Goal: Transaction & Acquisition: Book appointment/travel/reservation

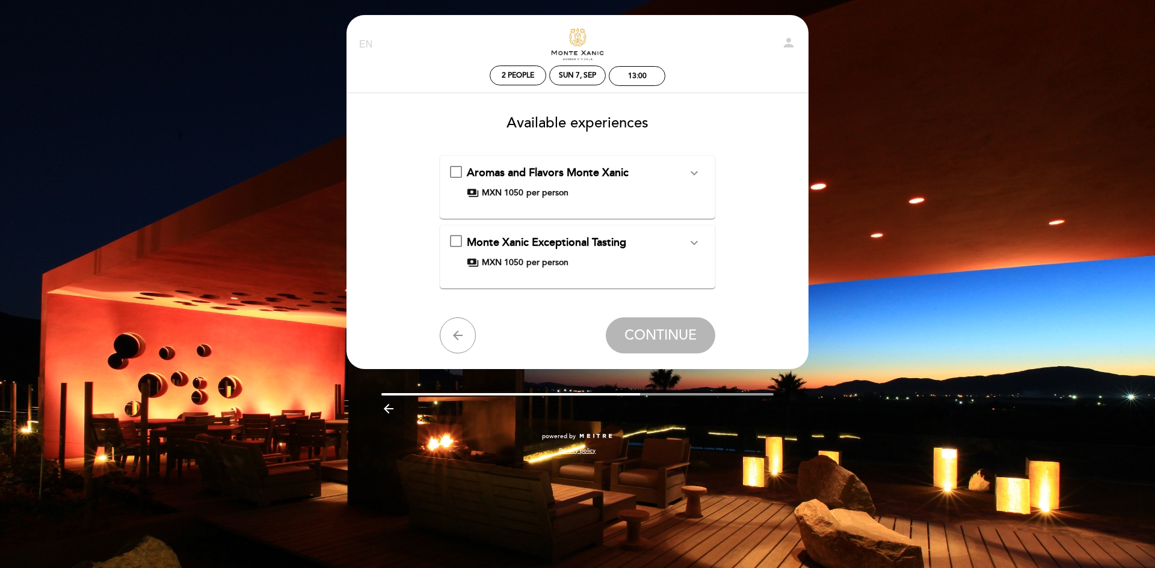
click at [700, 243] on icon "expand_more" at bounding box center [694, 243] width 14 height 14
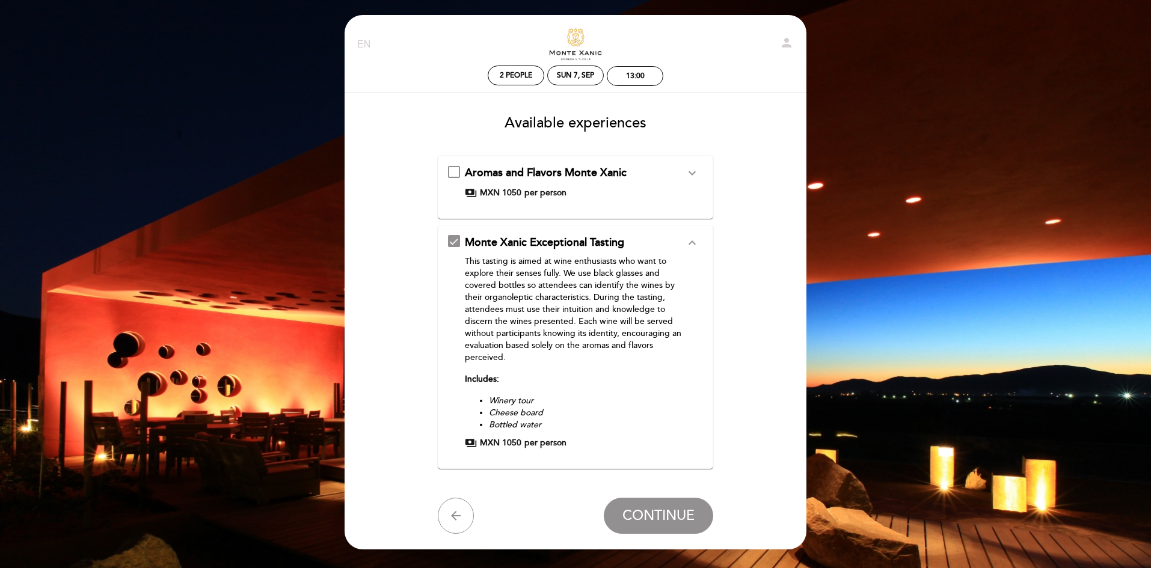
click at [695, 170] on icon "expand_more" at bounding box center [692, 173] width 14 height 14
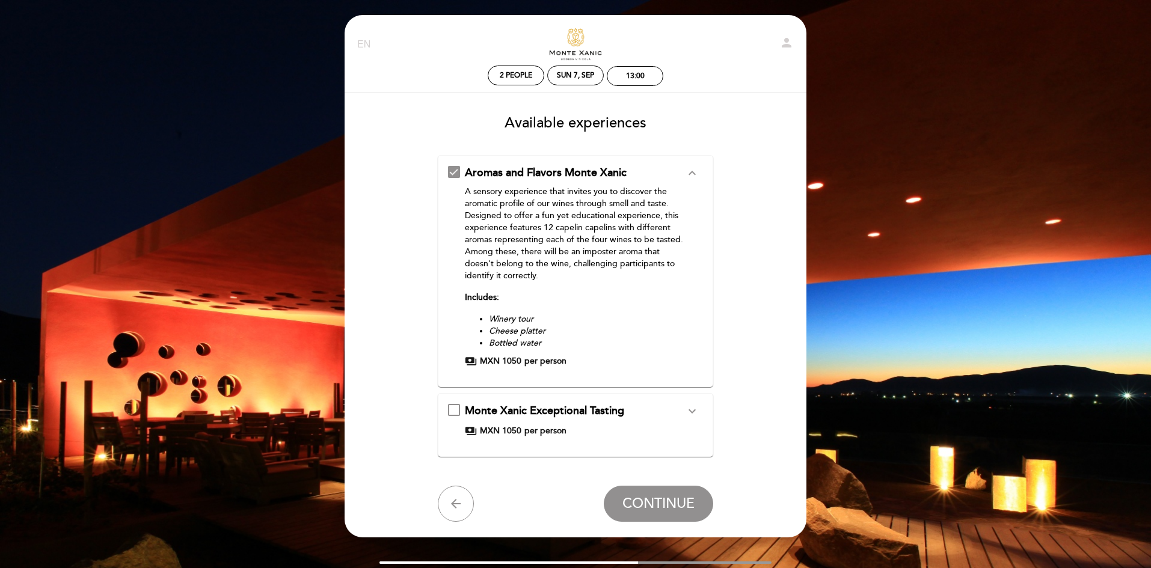
click at [700, 417] on button "expand_more" at bounding box center [692, 412] width 22 height 16
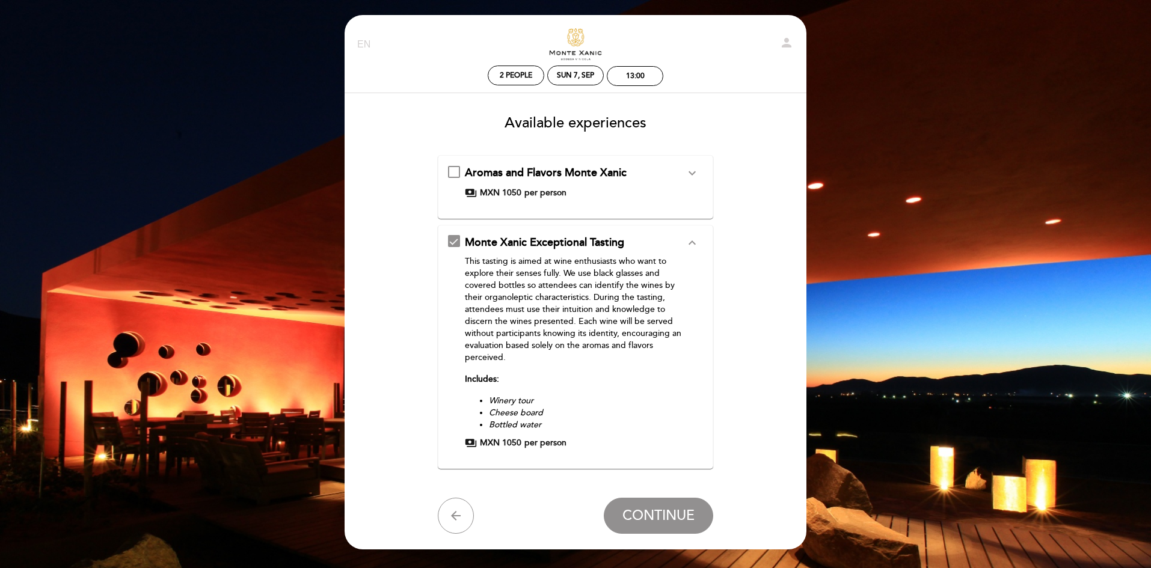
scroll to position [60, 0]
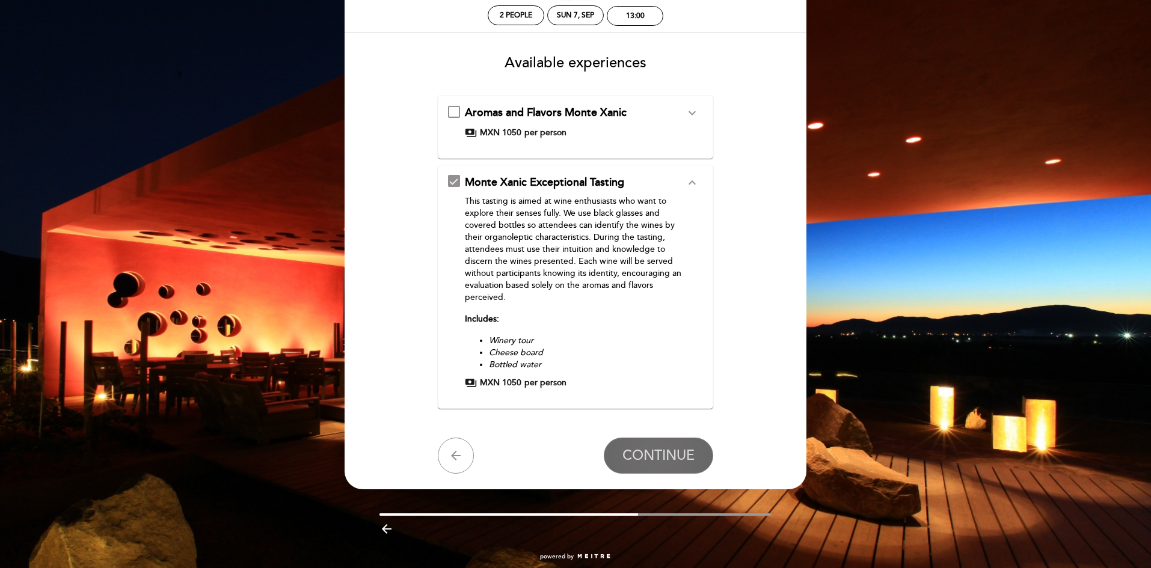
click at [683, 463] on span "CONTINUE" at bounding box center [658, 455] width 72 height 17
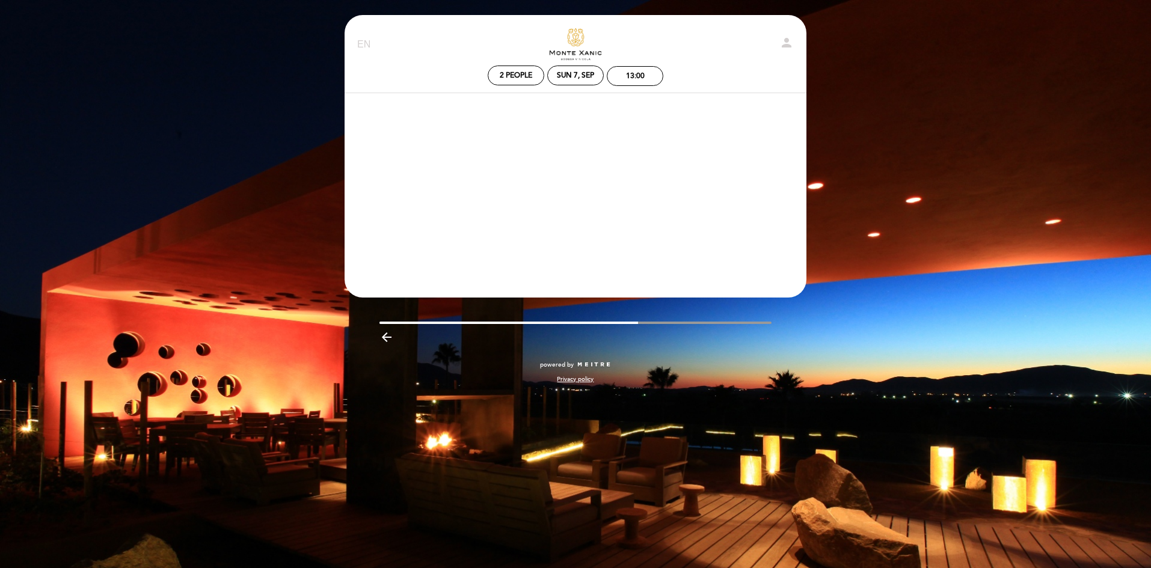
scroll to position [0, 0]
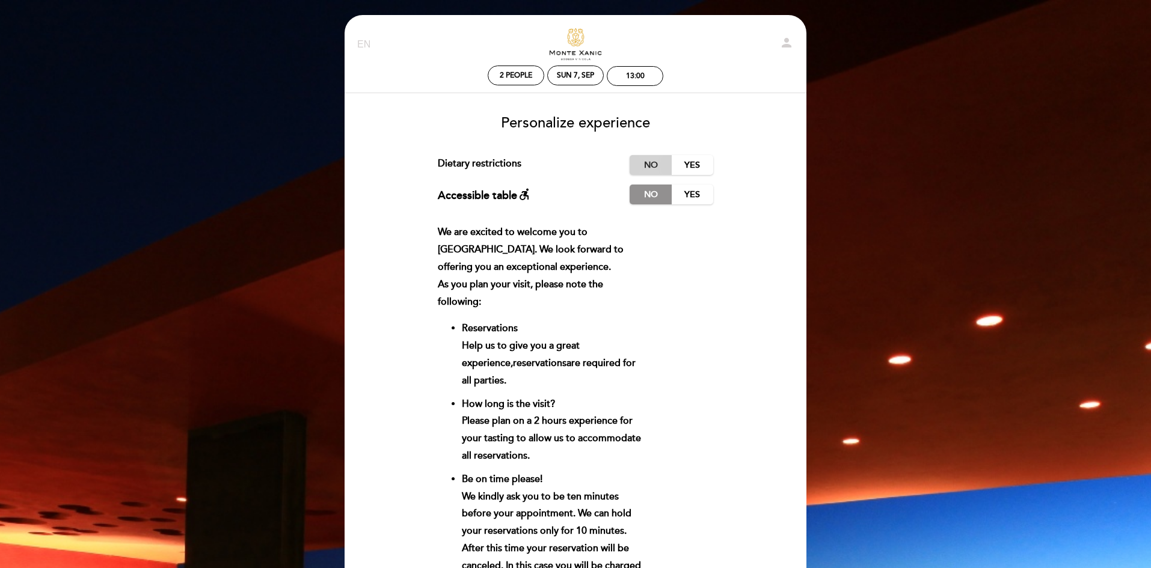
click at [651, 164] on label "No" at bounding box center [651, 165] width 42 height 20
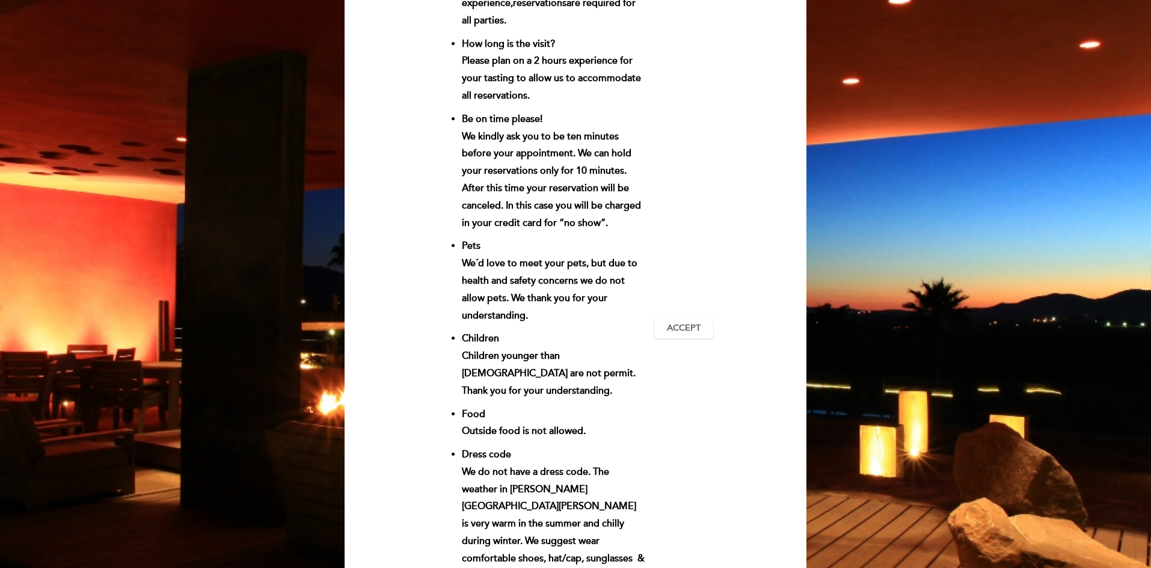
scroll to position [361, 0]
click at [688, 322] on span "Accept" at bounding box center [684, 328] width 34 height 13
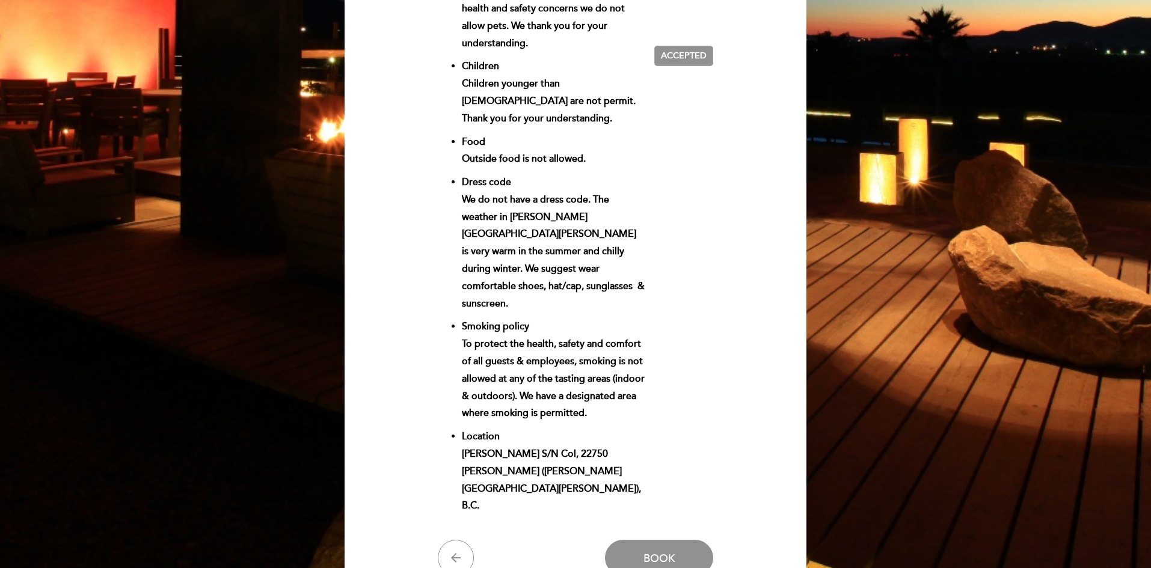
scroll to position [662, 0]
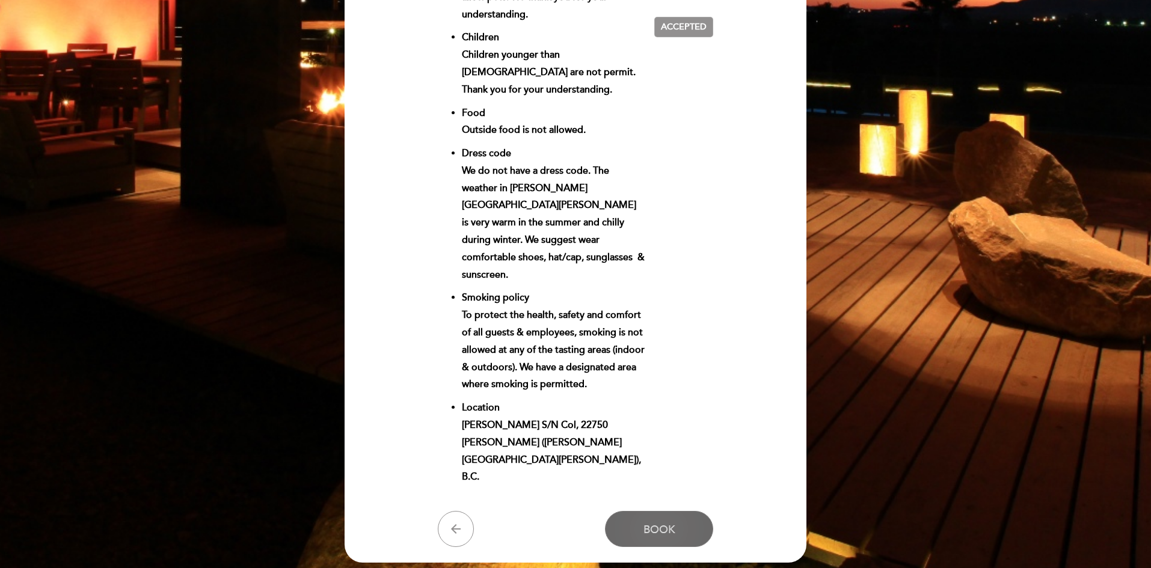
click at [655, 511] on button "Book" at bounding box center [659, 529] width 108 height 36
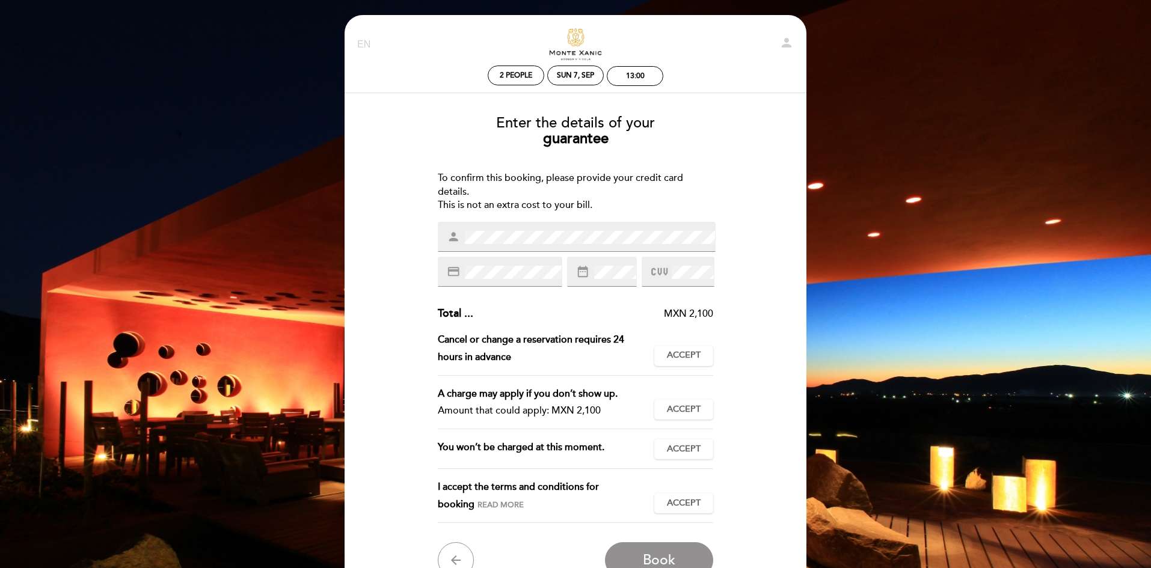
scroll to position [60, 0]
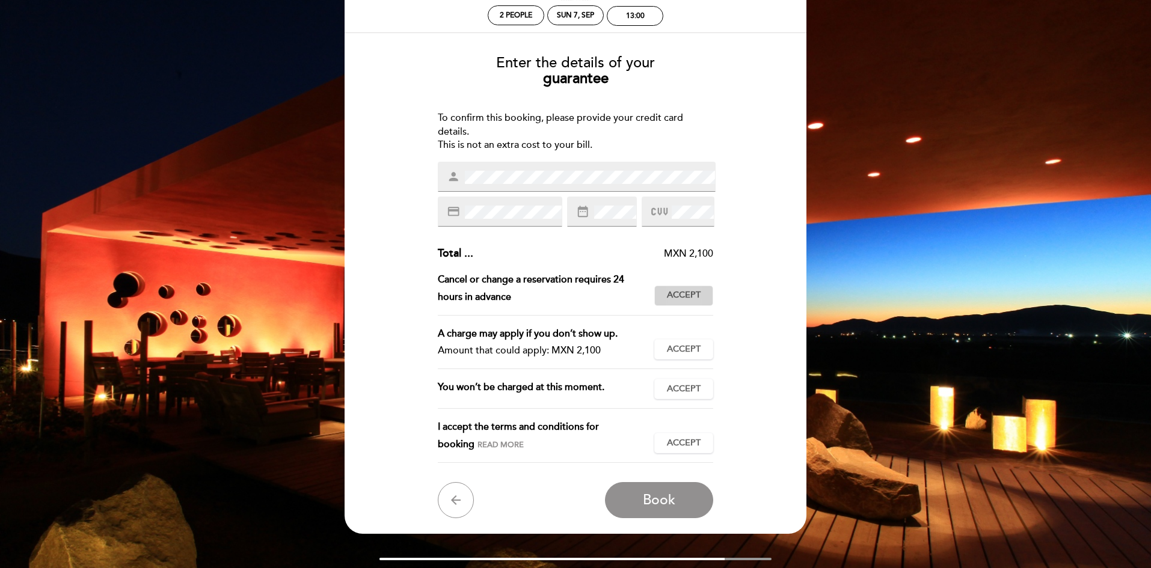
click at [694, 305] on button "Accept Accepted" at bounding box center [683, 296] width 59 height 20
click at [678, 363] on div "A charge may apply if you don’t show up. Amount that could apply: MXN 2,100 Acc…" at bounding box center [576, 347] width 276 height 45
click at [680, 347] on span "Accept" at bounding box center [684, 349] width 34 height 13
click at [698, 380] on button "Accept Accepted" at bounding box center [683, 389] width 59 height 20
click at [703, 435] on button "Accept Accepted" at bounding box center [683, 443] width 59 height 20
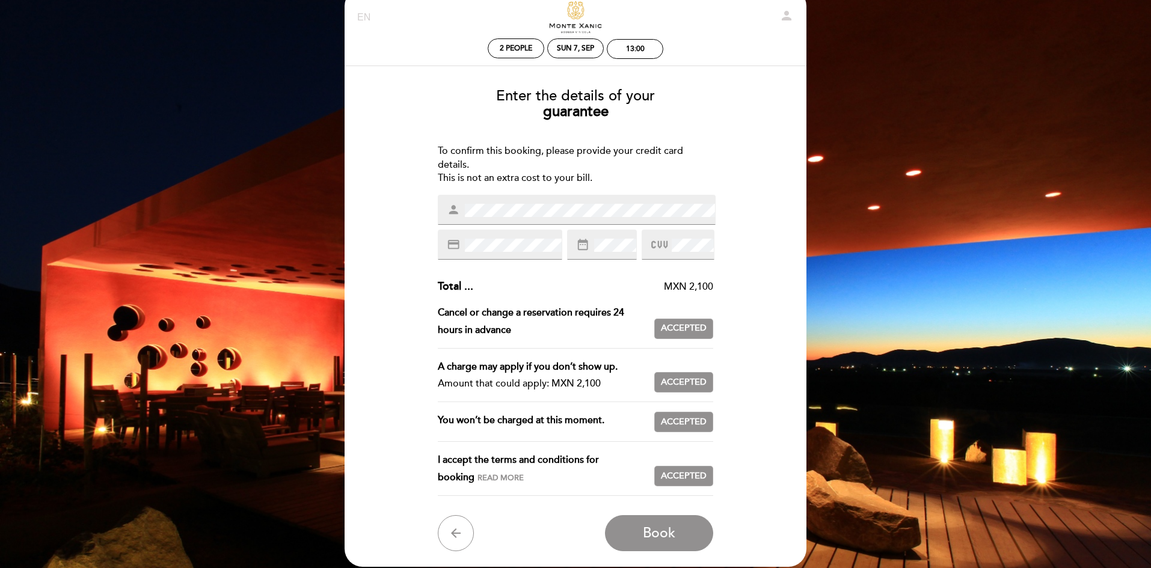
scroll to position [0, 0]
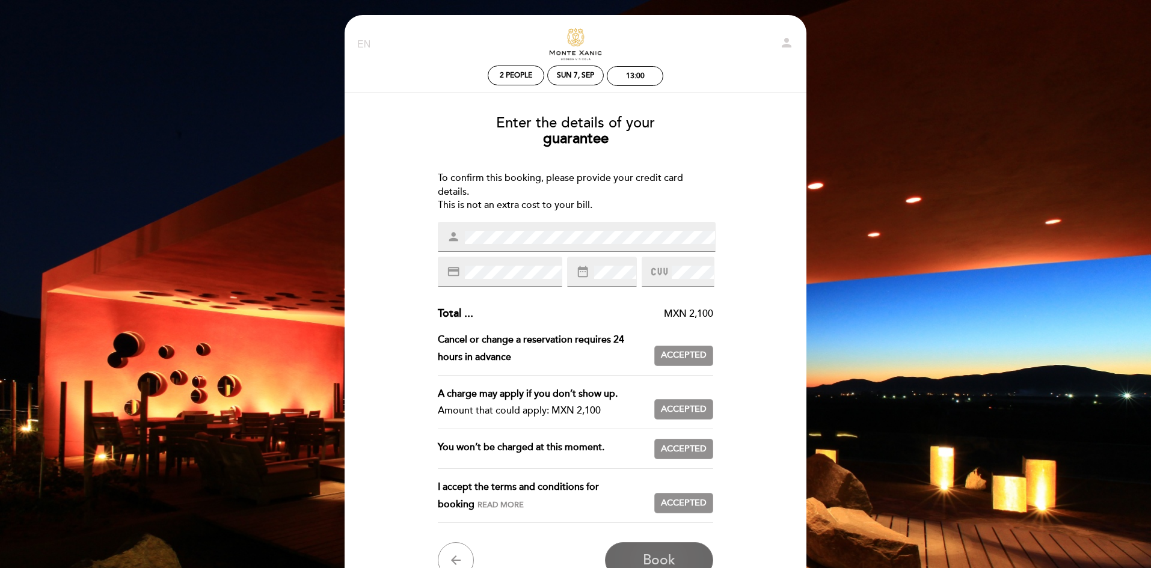
click at [671, 560] on span "Book" at bounding box center [659, 560] width 32 height 17
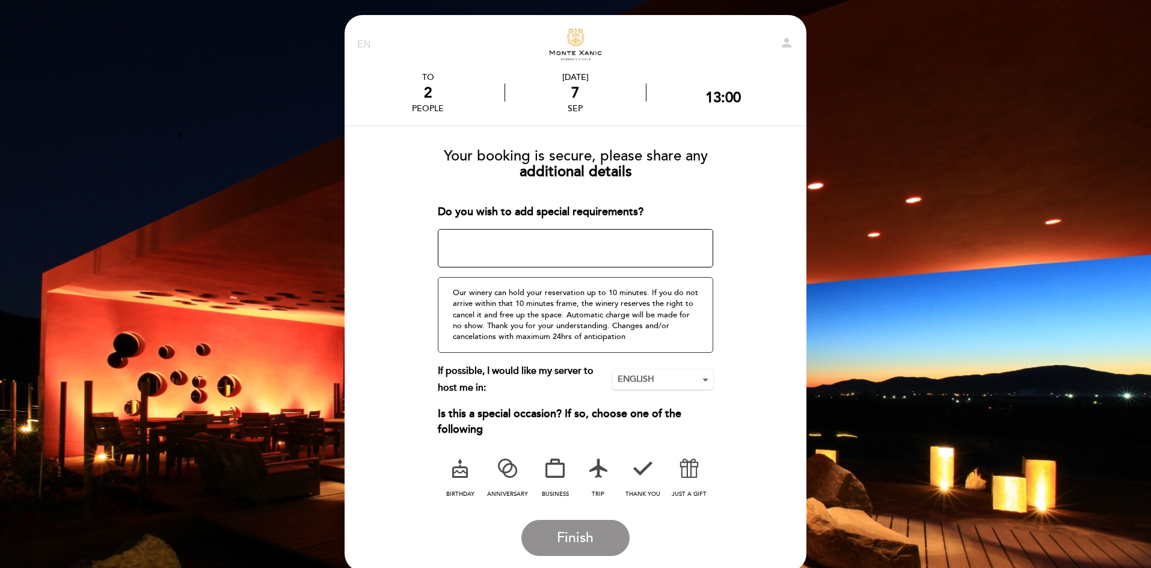
click at [570, 245] on textarea at bounding box center [576, 248] width 276 height 38
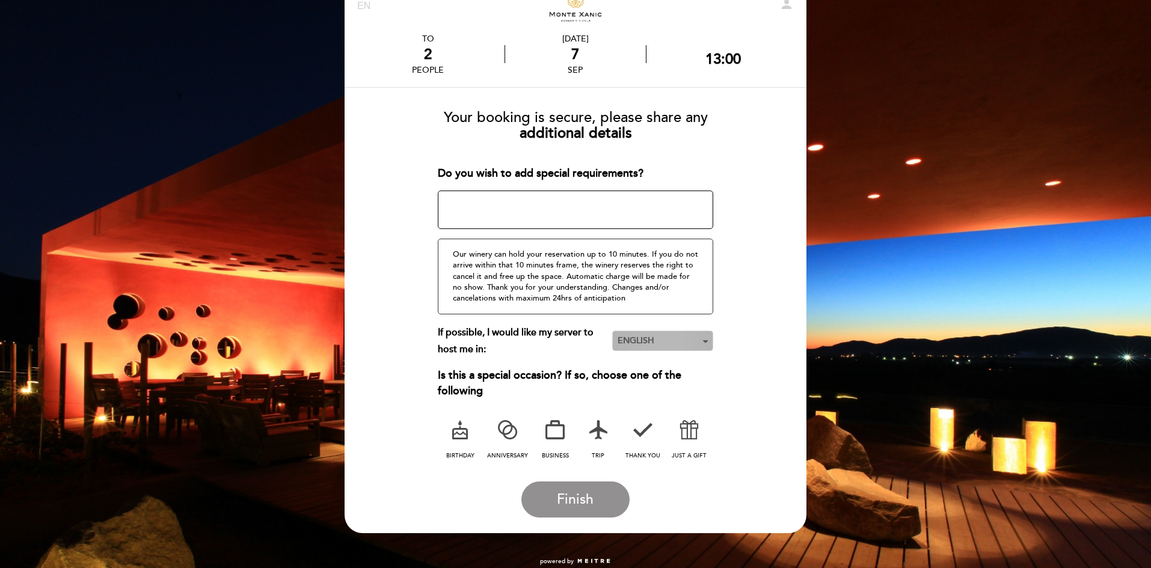
scroll to position [60, 0]
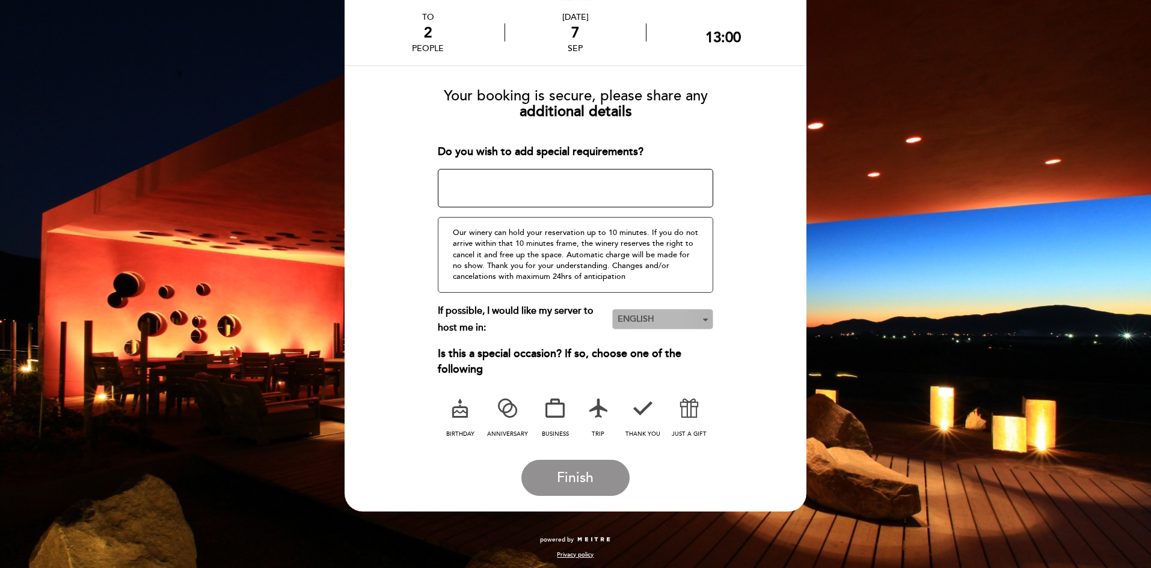
click at [643, 318] on span "ENGLISH" at bounding box center [663, 319] width 90 height 12
click at [639, 363] on link "PORTUGUÊS" at bounding box center [662, 370] width 101 height 14
drag, startPoint x: 639, startPoint y: 363, endPoint x: 634, endPoint y: 359, distance: 6.4
click at [636, 361] on div "Is this a special occasion? If so, choose one of the following" at bounding box center [576, 361] width 276 height 31
click at [634, 330] on button "PORTUGUÊS Nothing selected" at bounding box center [662, 319] width 101 height 20
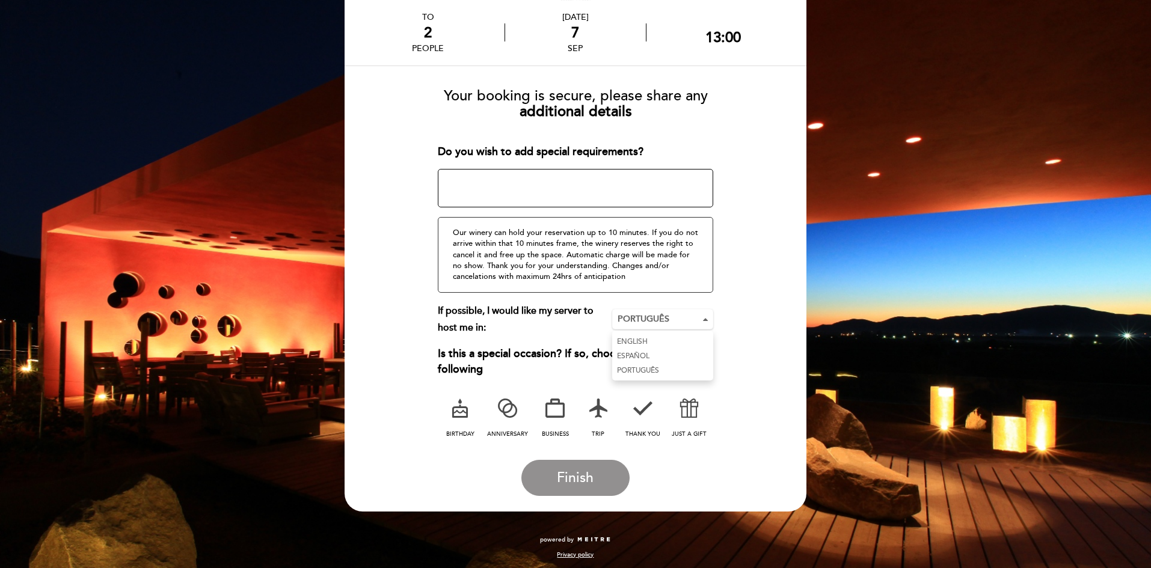
click at [634, 358] on link "ESPAÑOL" at bounding box center [662, 356] width 101 height 14
drag, startPoint x: 713, startPoint y: 390, endPoint x: 705, endPoint y: 413, distance: 23.6
click at [711, 398] on div "Is this a special occasion? If so, choose one of the following birthday anniver…" at bounding box center [576, 393] width 276 height 94
click at [453, 419] on icon at bounding box center [459, 408] width 31 height 31
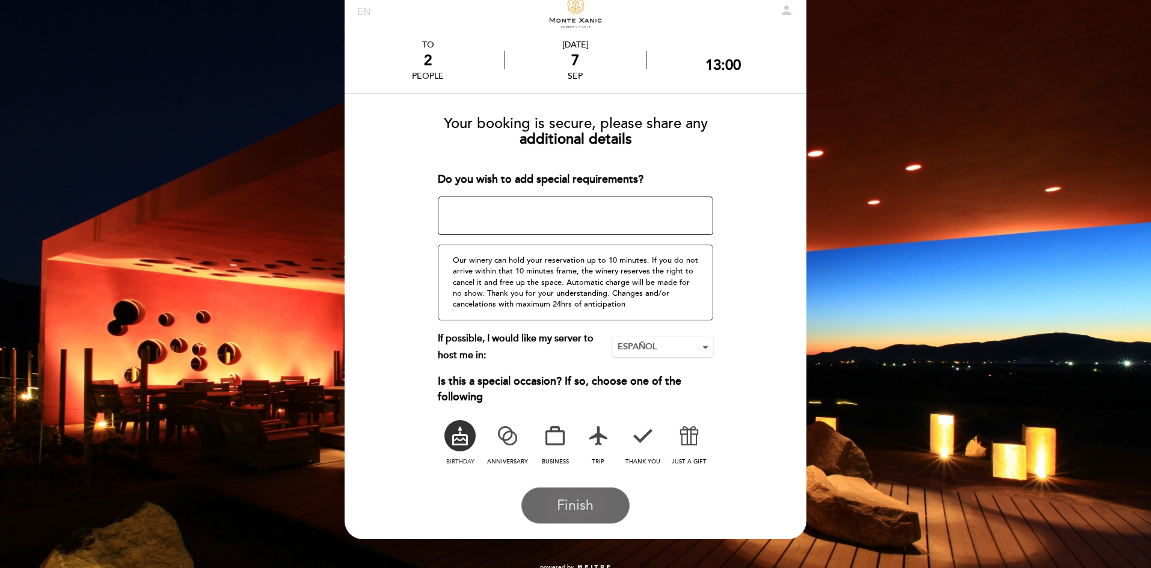
scroll to position [63, 0]
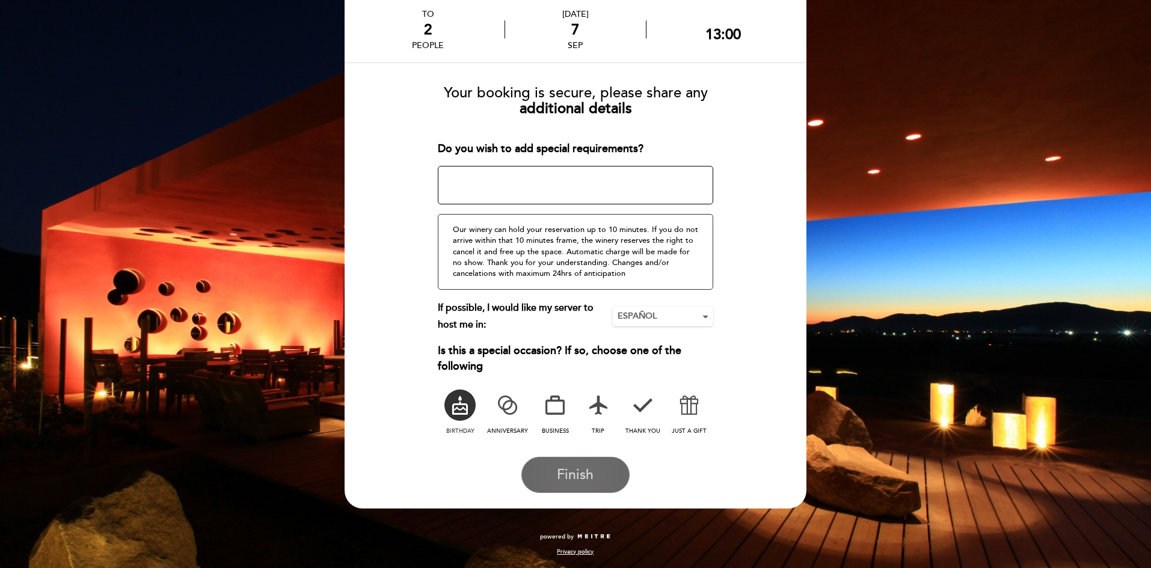
click at [582, 476] on span "Finish" at bounding box center [575, 475] width 37 height 17
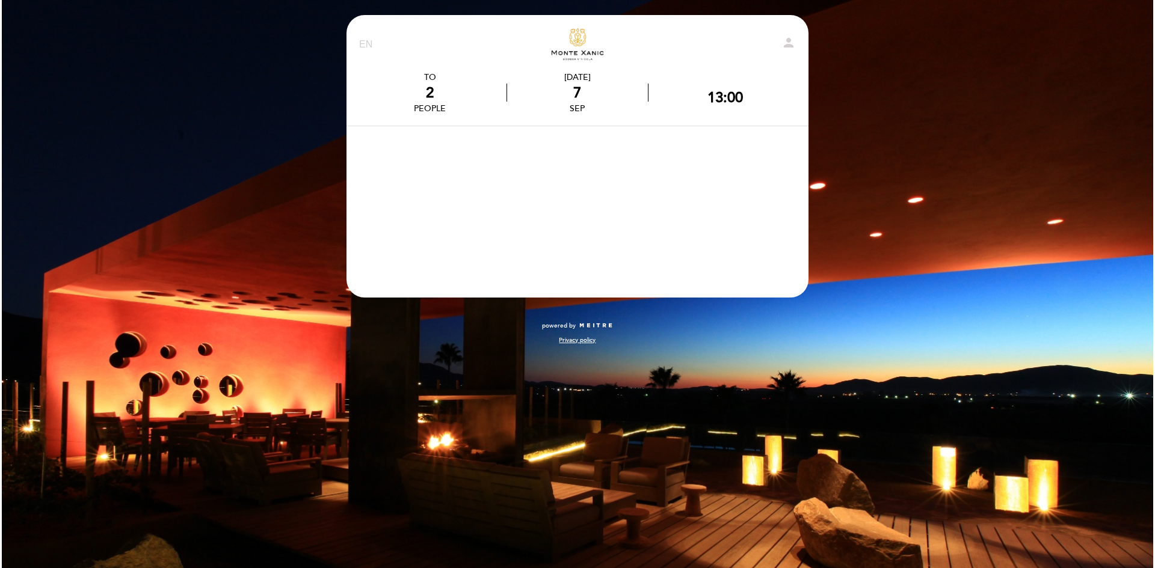
scroll to position [0, 0]
